Goal: Book appointment/travel/reservation

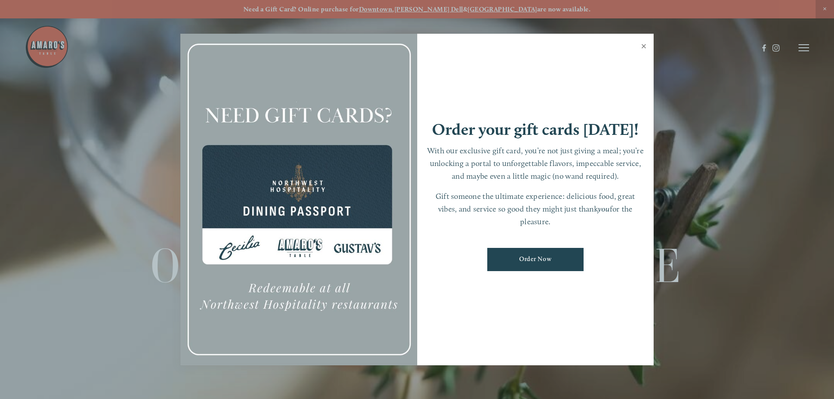
click at [643, 48] on link "Close" at bounding box center [643, 47] width 17 height 25
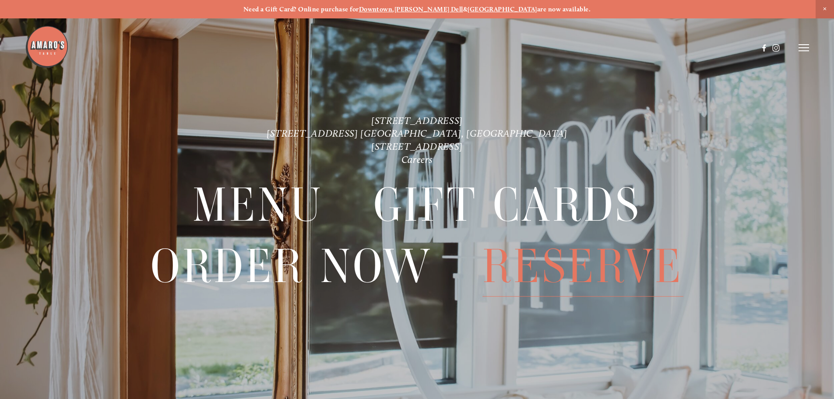
click at [558, 257] on span "Reserve" at bounding box center [582, 266] width 201 height 60
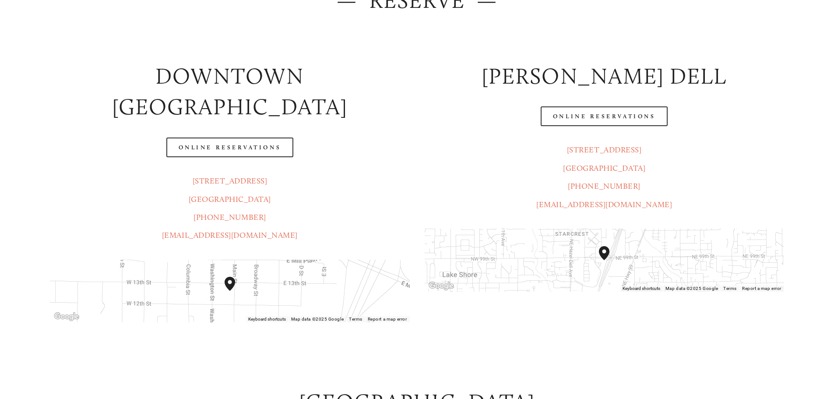
scroll to position [175, 0]
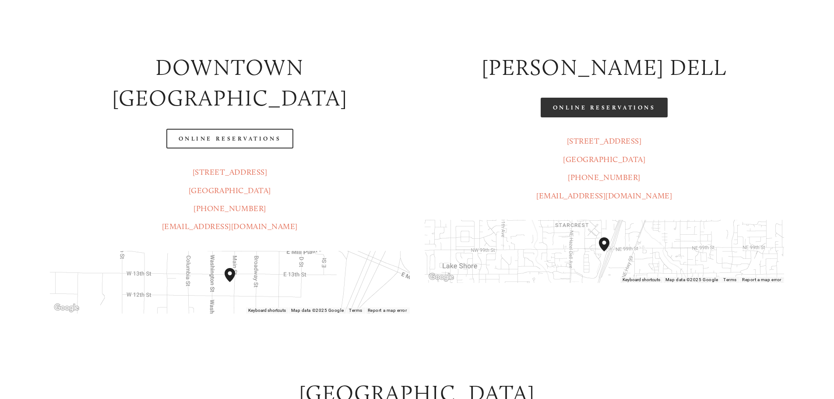
click at [579, 110] on link "Online Reservations" at bounding box center [604, 108] width 127 height 20
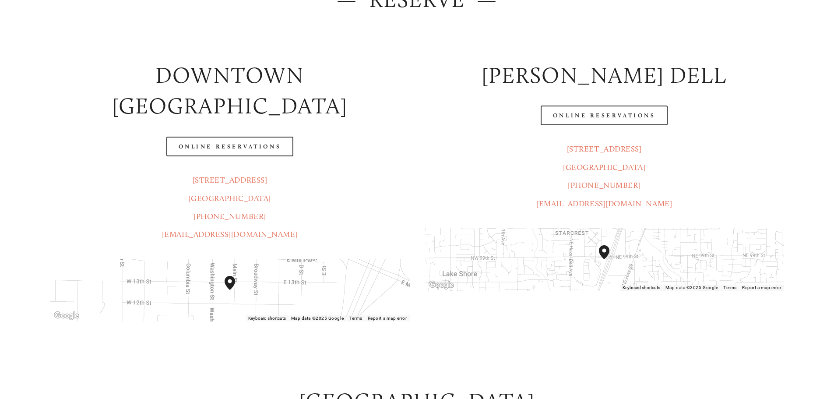
scroll to position [0, 0]
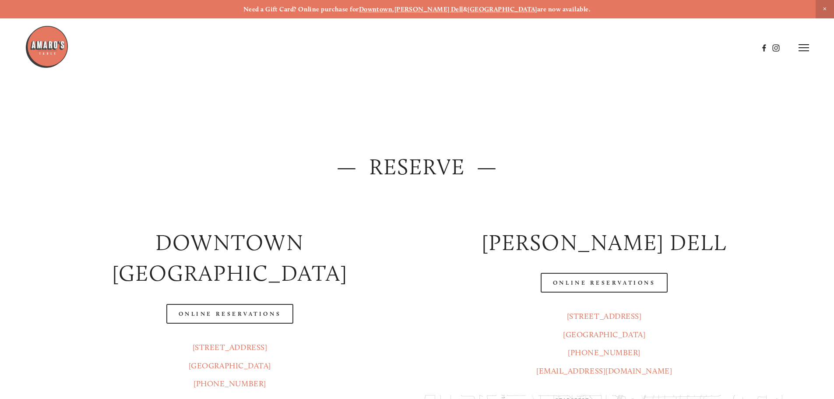
click at [803, 44] on icon at bounding box center [803, 48] width 11 height 8
click at [619, 50] on span "Menu" at bounding box center [620, 47] width 18 height 8
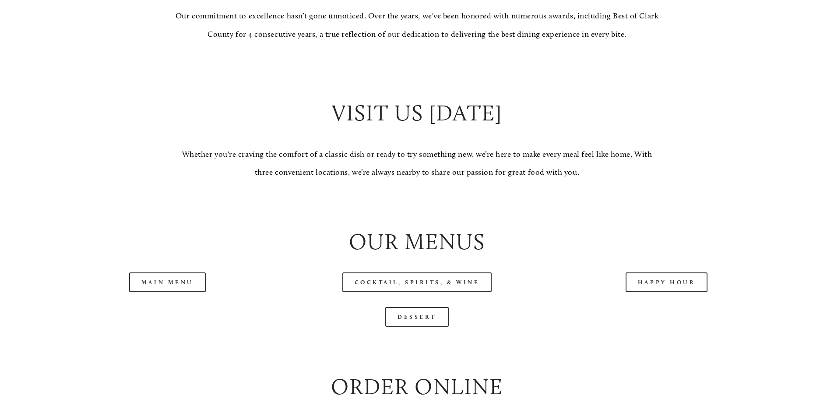
scroll to position [963, 0]
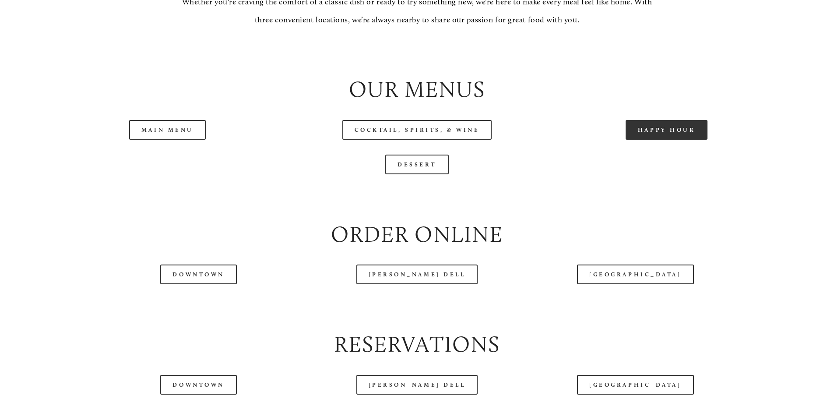
click at [654, 140] on link "Happy Hour" at bounding box center [667, 130] width 82 height 20
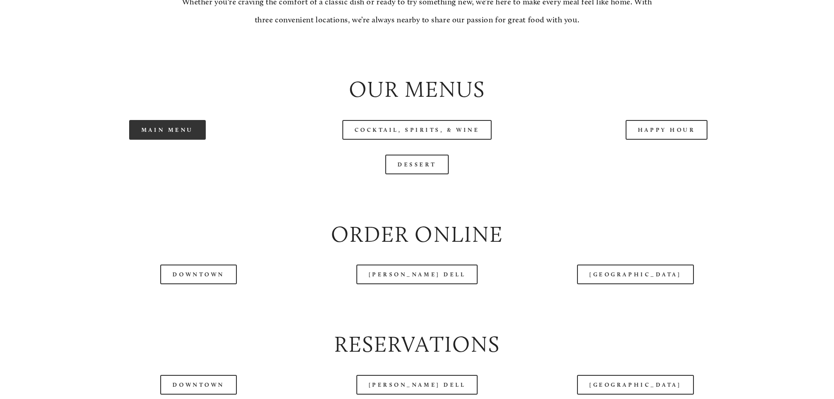
click at [162, 140] on link "Main Menu" at bounding box center [167, 130] width 77 height 20
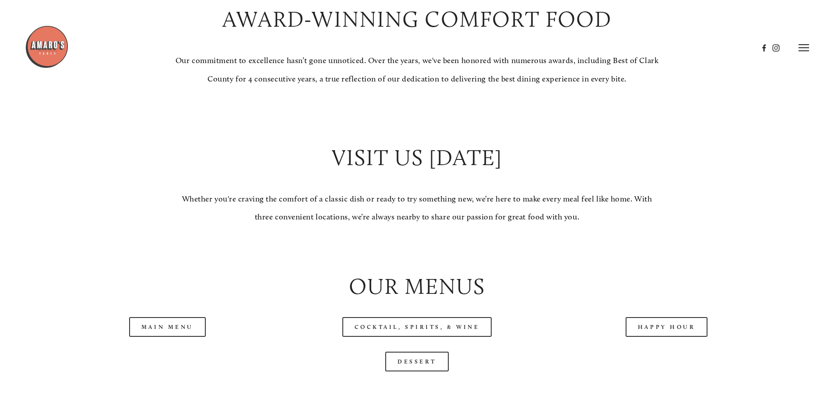
scroll to position [744, 0]
